Goal: Ask a question

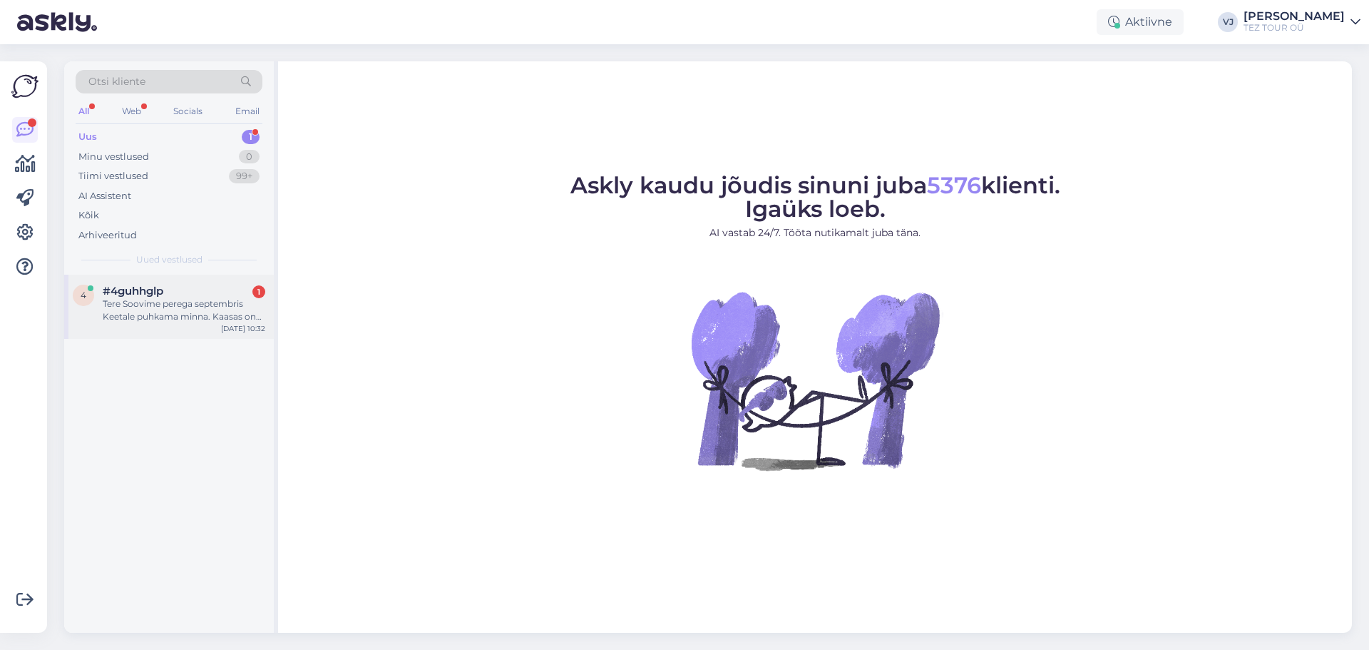
click at [138, 288] on span "#4guhhglp" at bounding box center [133, 291] width 61 height 13
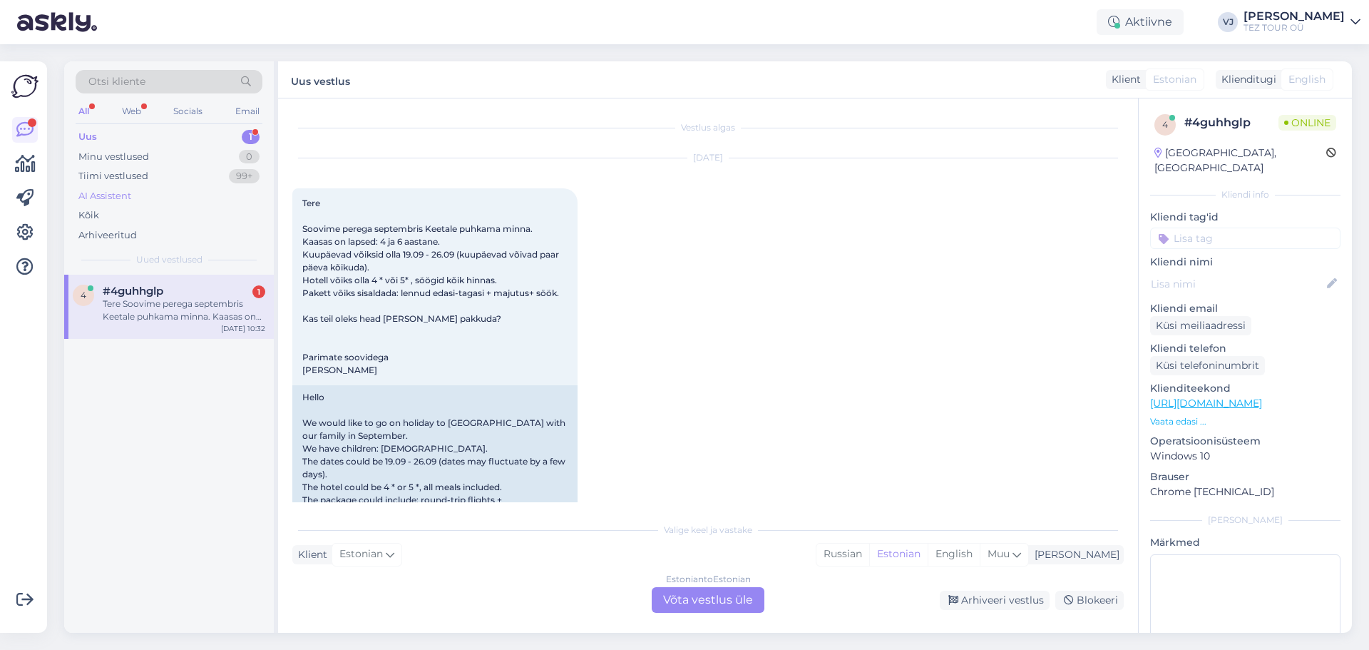
click at [128, 191] on div "AI Assistent" at bounding box center [104, 196] width 53 height 14
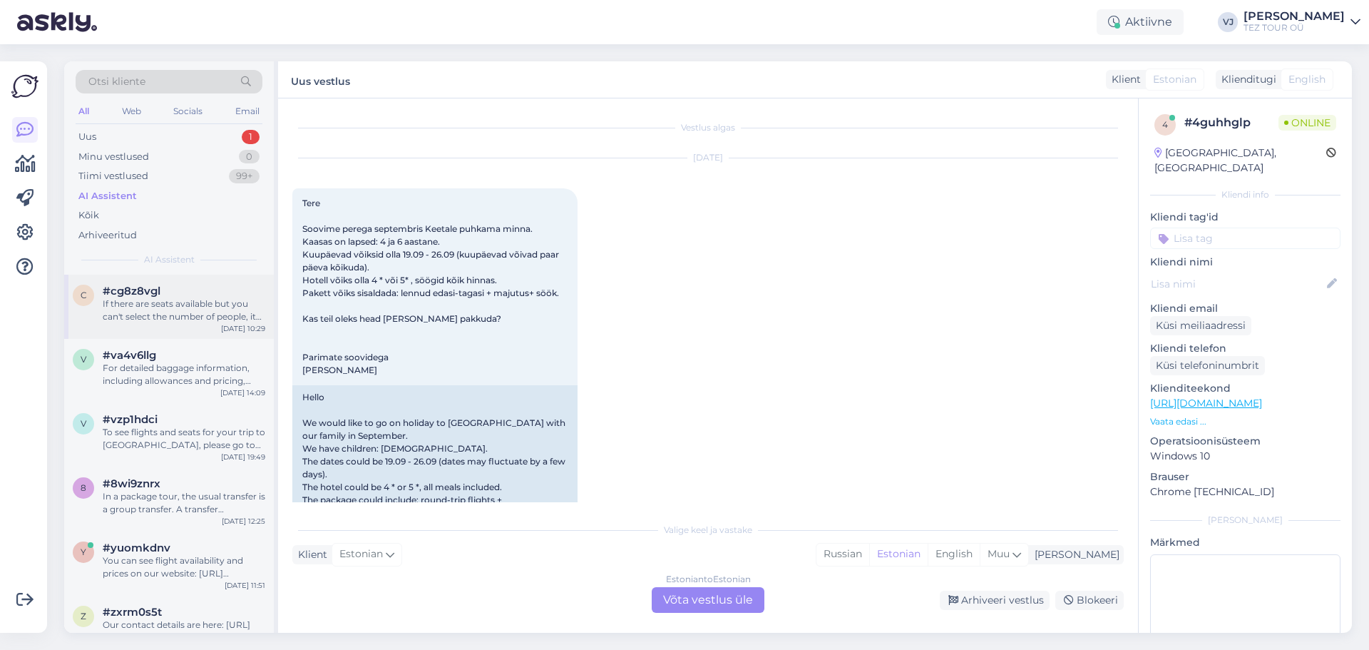
click at [206, 297] on div "If there are seats available but you can't select the number of people, it migh…" at bounding box center [184, 310] width 163 height 26
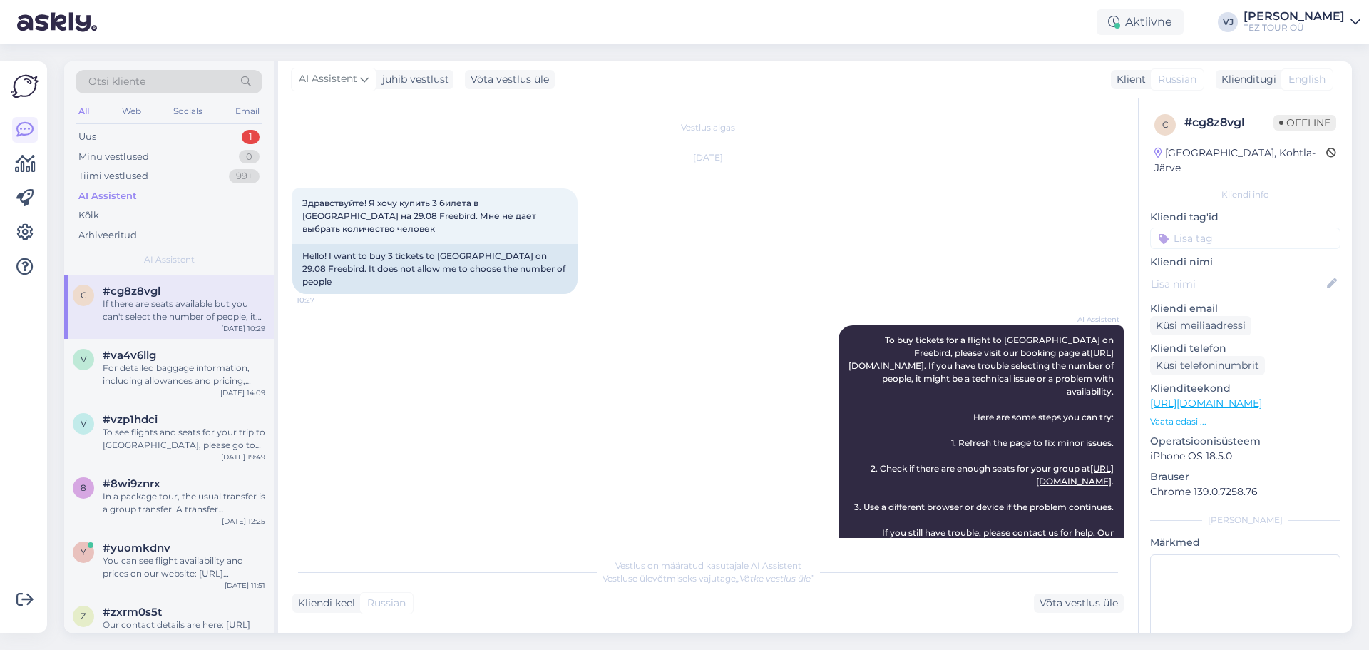
scroll to position [683, 0]
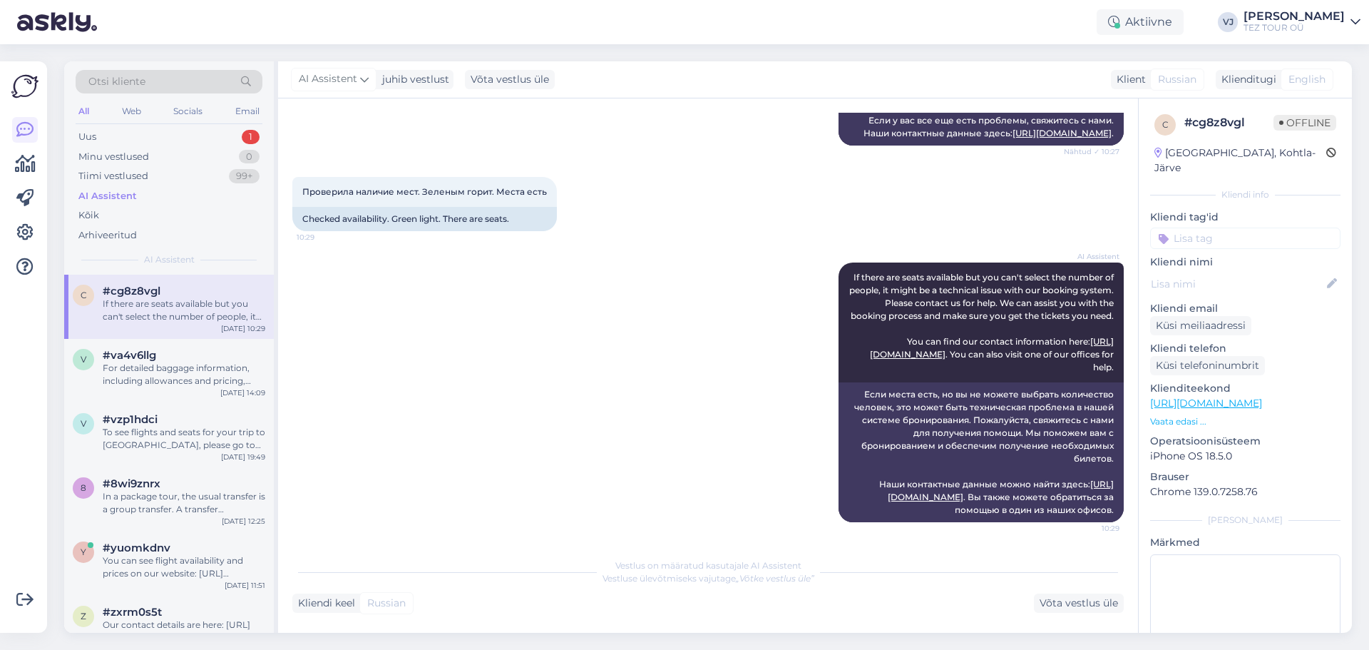
click at [163, 121] on div "All Web Socials Email" at bounding box center [169, 113] width 187 height 22
click at [160, 139] on div "Uus 1" at bounding box center [169, 137] width 187 height 20
